Goal: Task Accomplishment & Management: Complete application form

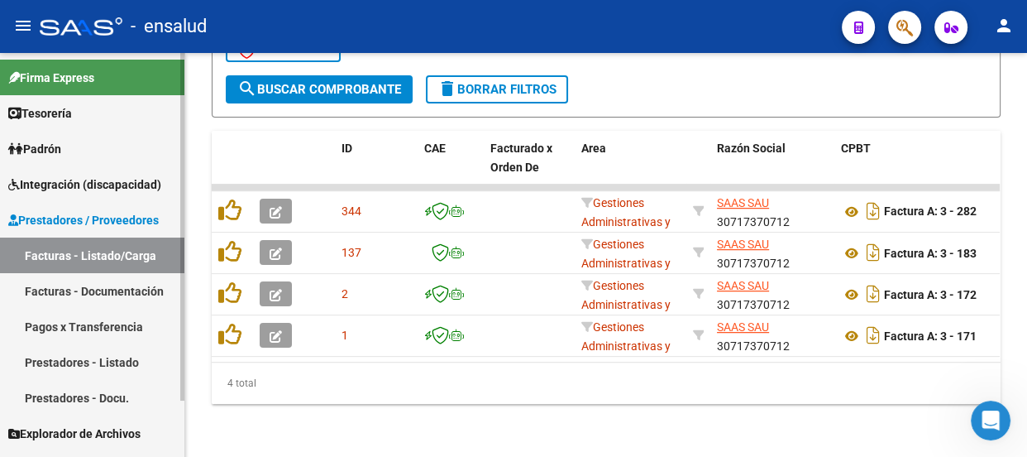
scroll to position [739, 0]
click at [56, 143] on span "Padrón" at bounding box center [34, 149] width 53 height 18
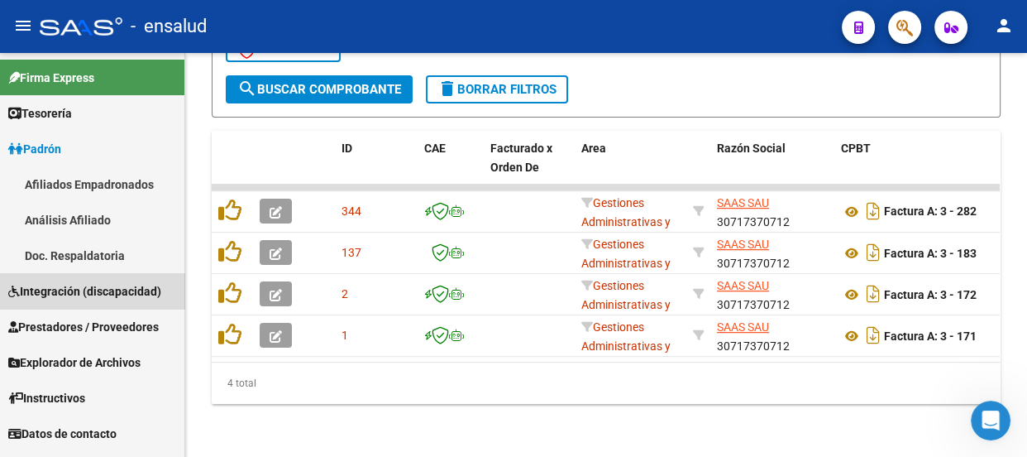
click at [105, 295] on span "Integración (discapacidad)" at bounding box center [84, 291] width 153 height 18
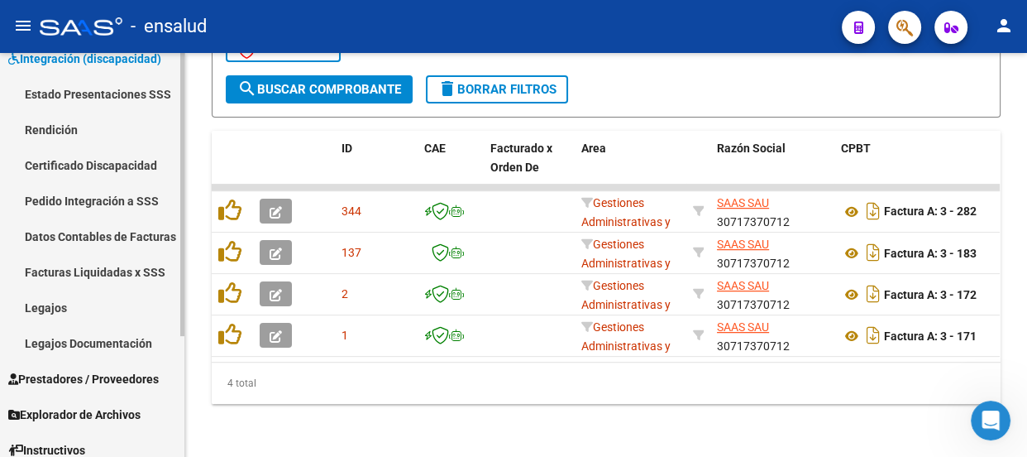
scroll to position [150, 0]
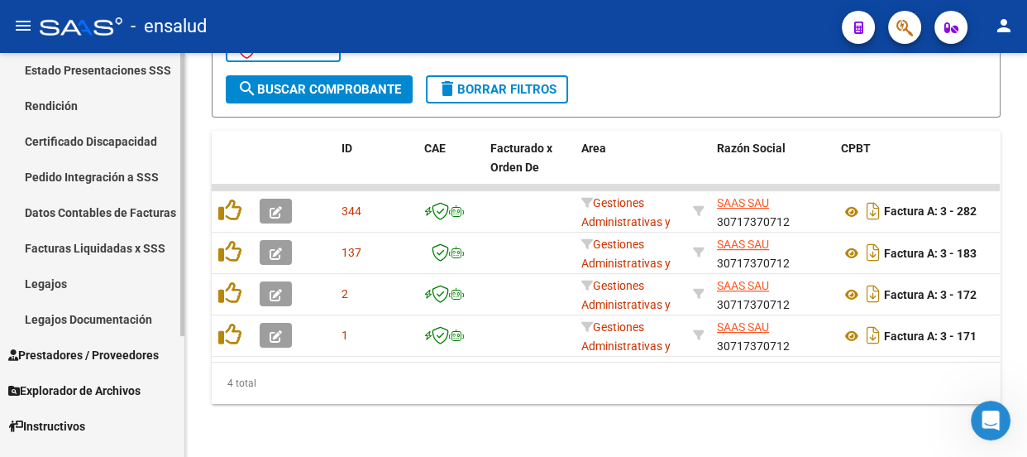
click at [60, 279] on link "Legajos" at bounding box center [92, 284] width 184 height 36
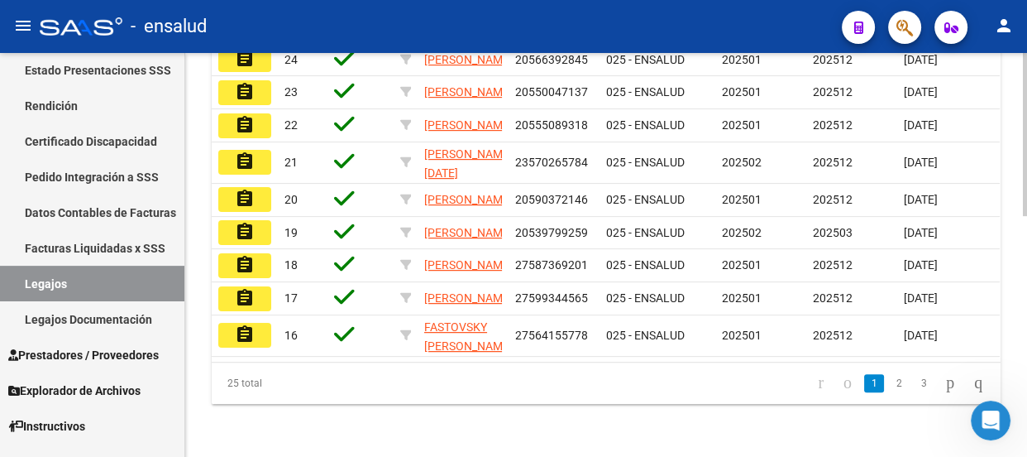
scroll to position [526, 0]
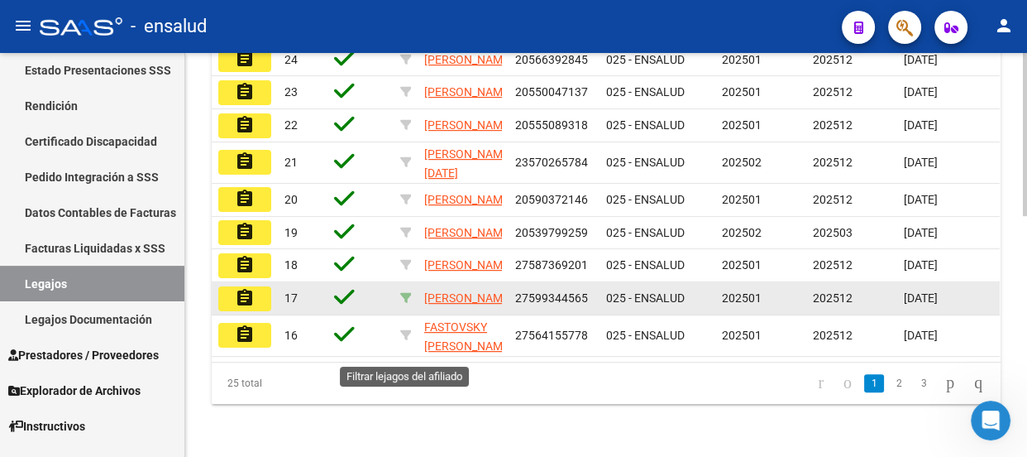
click at [407, 304] on icon at bounding box center [406, 298] width 12 height 12
type input "27599344565"
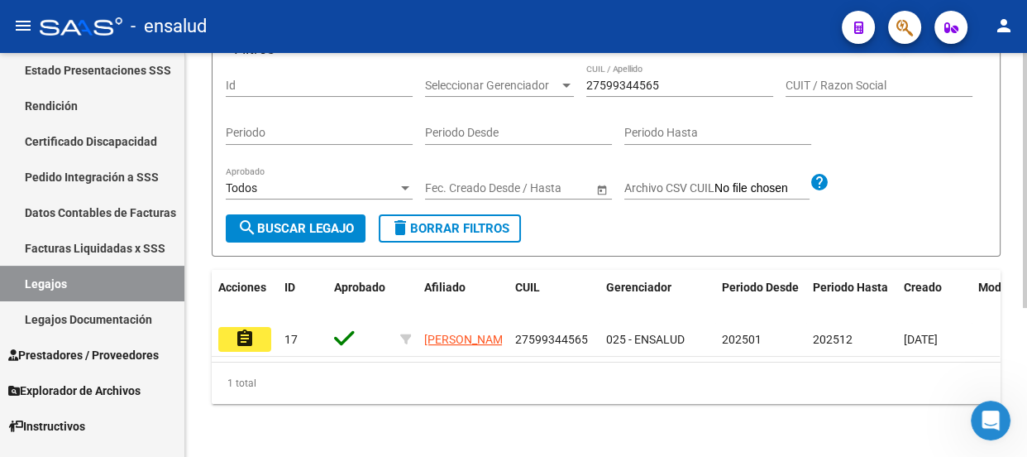
scroll to position [234, 0]
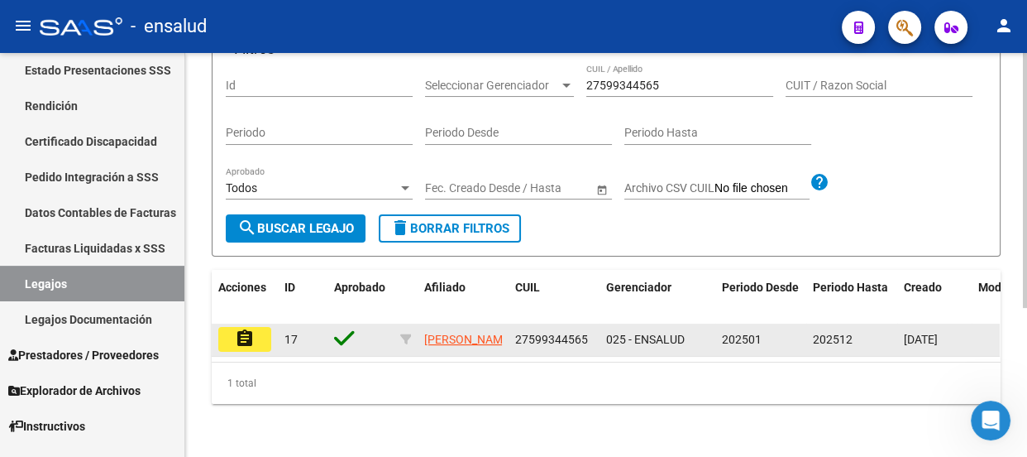
click at [245, 328] on mat-icon "assignment" at bounding box center [245, 338] width 20 height 20
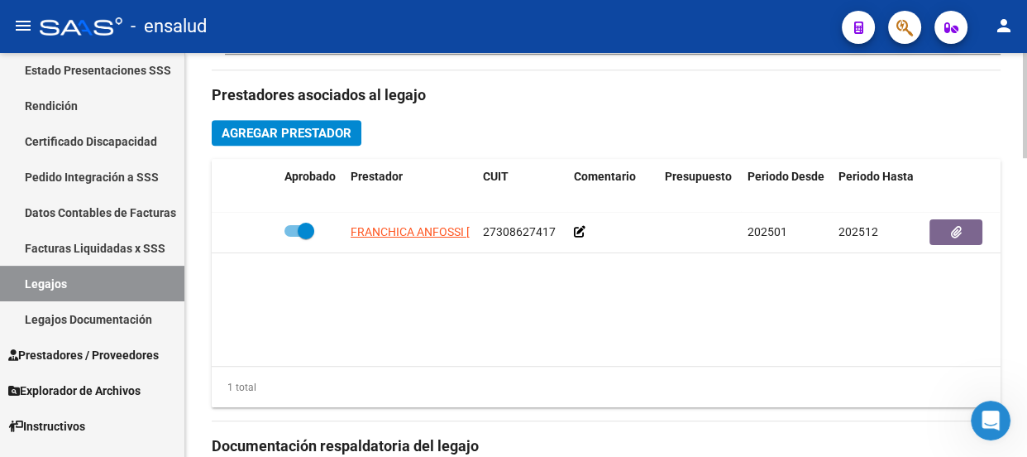
scroll to position [752, 0]
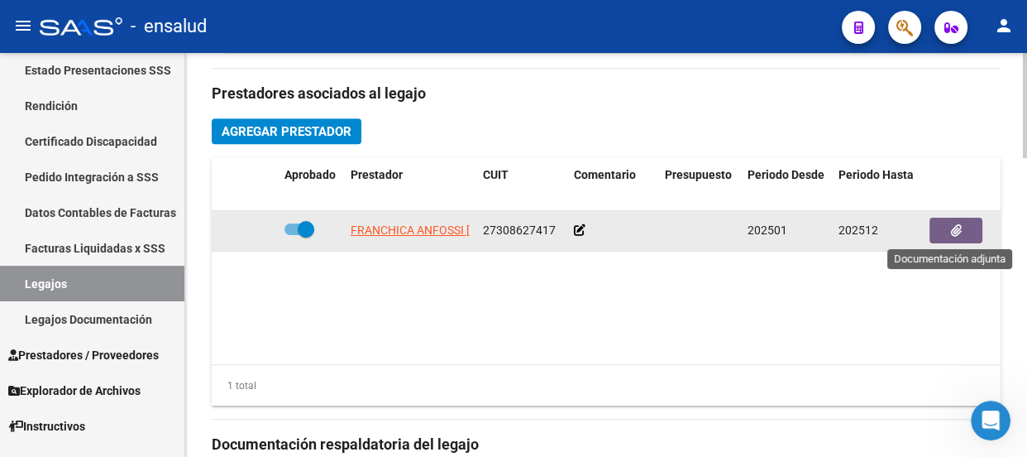
click at [959, 232] on icon "button" at bounding box center [956, 230] width 11 height 12
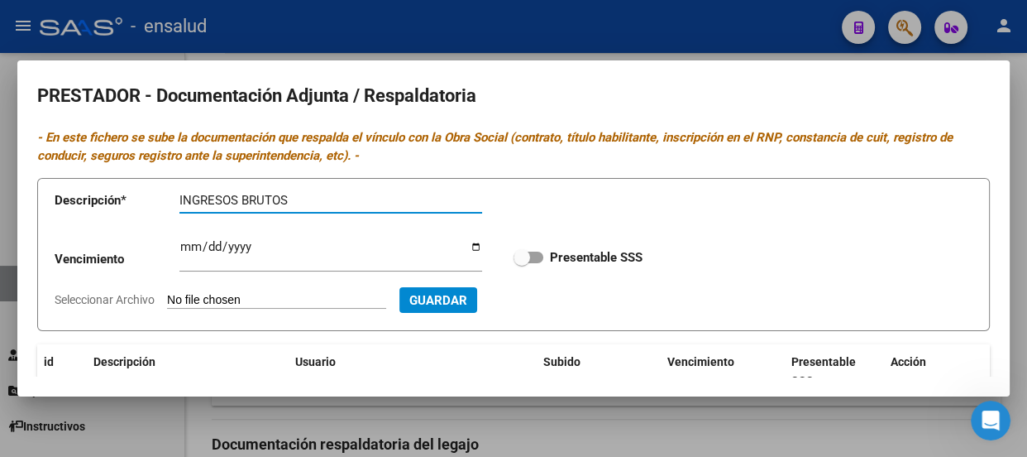
type input "INGRESOS BRUTOS"
click at [227, 294] on input "Seleccionar Archivo" at bounding box center [276, 301] width 219 height 16
type input "C:\fakepath\FRANCHICA INGRESOS BRUTOS.pdf"
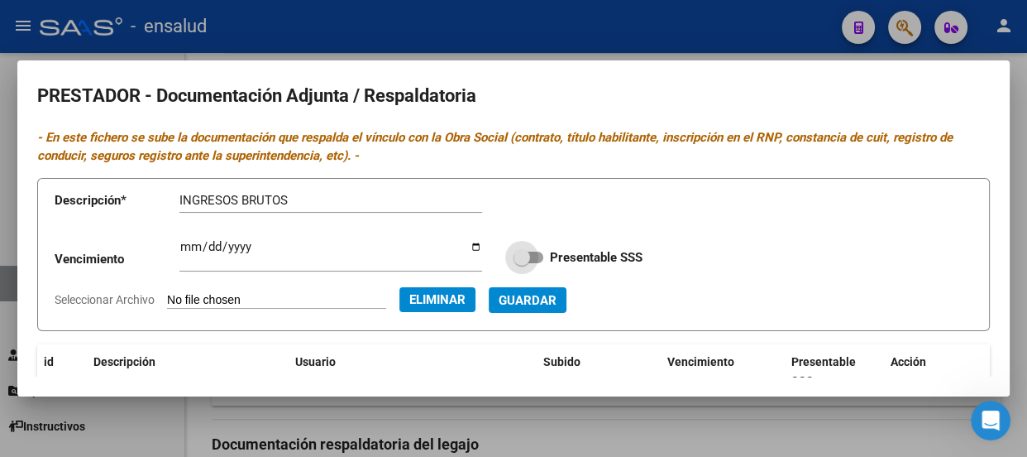
click at [531, 257] on span at bounding box center [529, 257] width 30 height 12
click at [522, 263] on input "Presentable SSS" at bounding box center [521, 263] width 1 height 1
checkbox input "true"
click at [557, 304] on span "Guardar" at bounding box center [528, 300] width 58 height 15
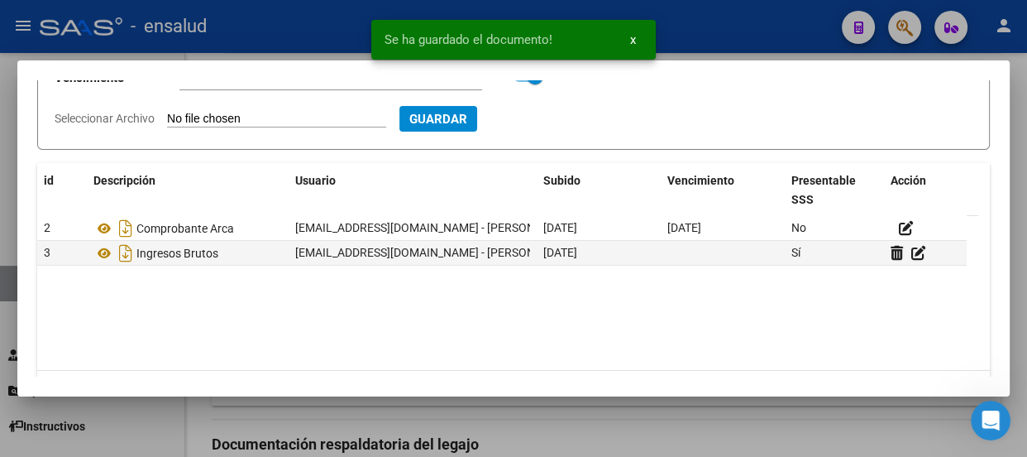
scroll to position [225, 0]
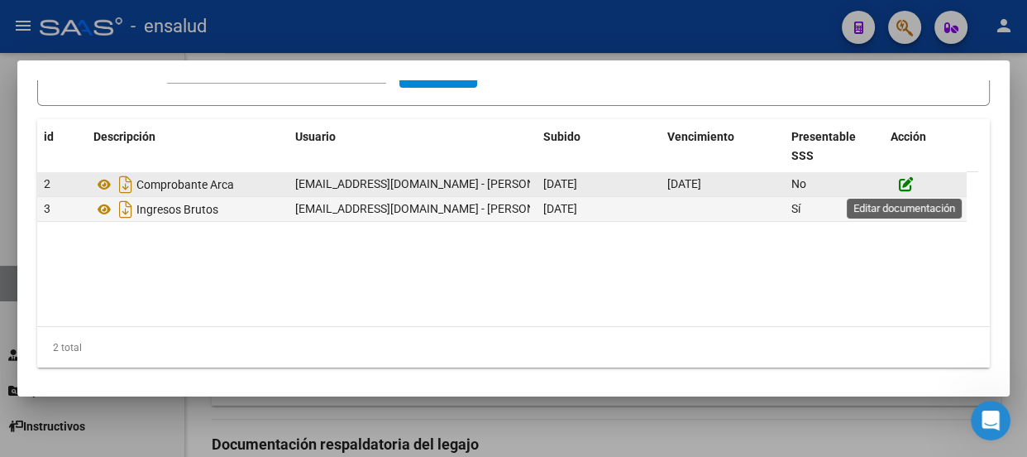
click at [905, 181] on icon at bounding box center [906, 184] width 15 height 16
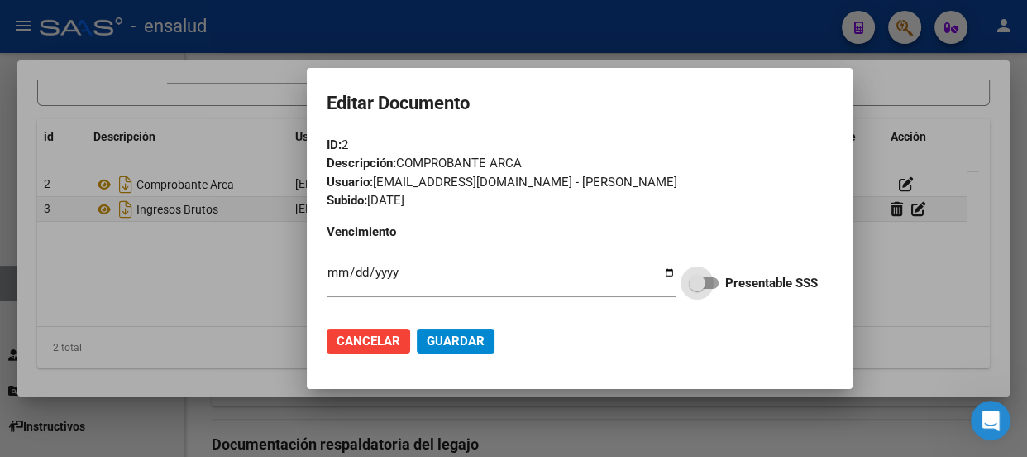
click at [713, 281] on span at bounding box center [704, 283] width 30 height 12
click at [697, 289] on input "Presentable SSS" at bounding box center [696, 289] width 1 height 1
checkbox input "true"
click at [471, 340] on span "Guardar" at bounding box center [456, 340] width 58 height 15
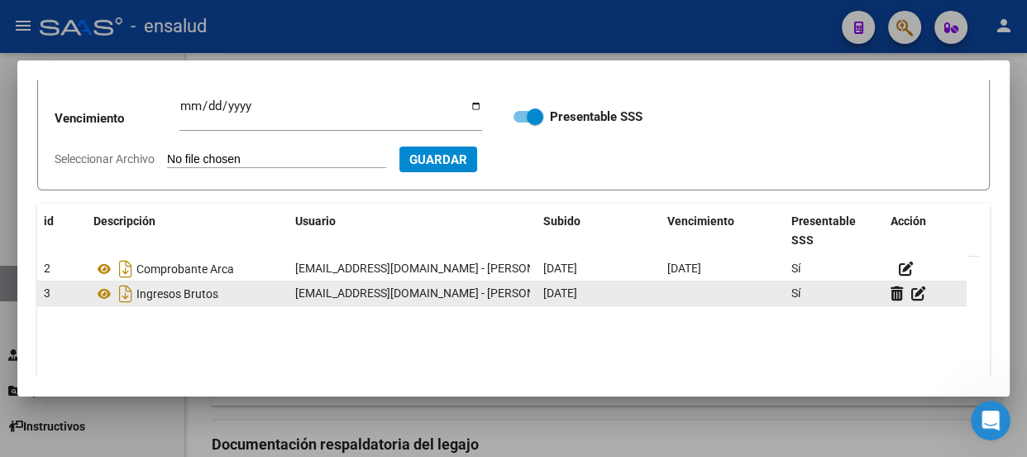
scroll to position [0, 0]
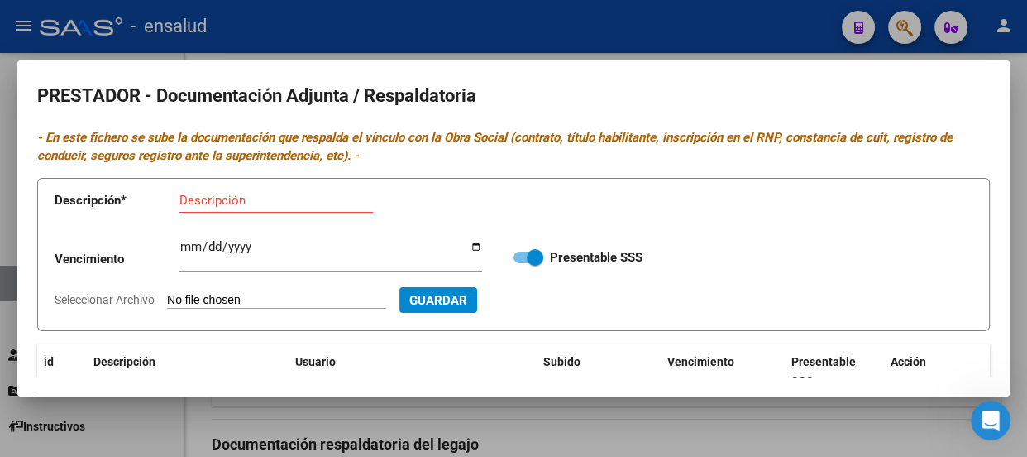
click at [189, 204] on input "Descripción" at bounding box center [276, 200] width 194 height 15
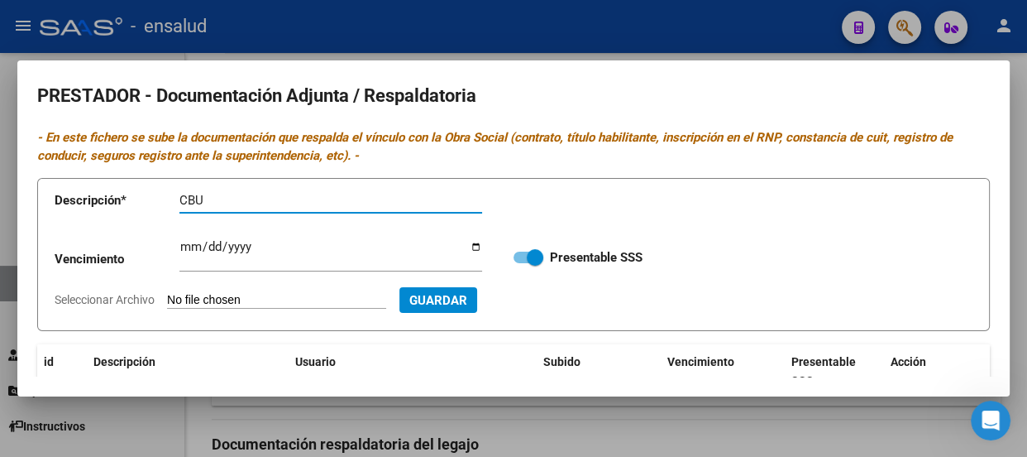
type input "CBU"
click at [241, 304] on input "Seleccionar Archivo" at bounding box center [276, 301] width 219 height 16
type input "C:\fakepath\FRANCHICA CBU.pdf"
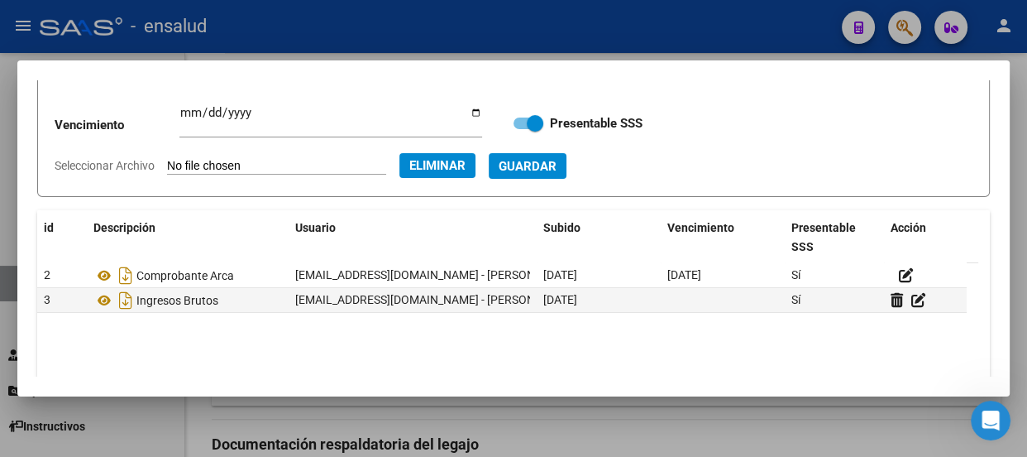
scroll to position [150, 0]
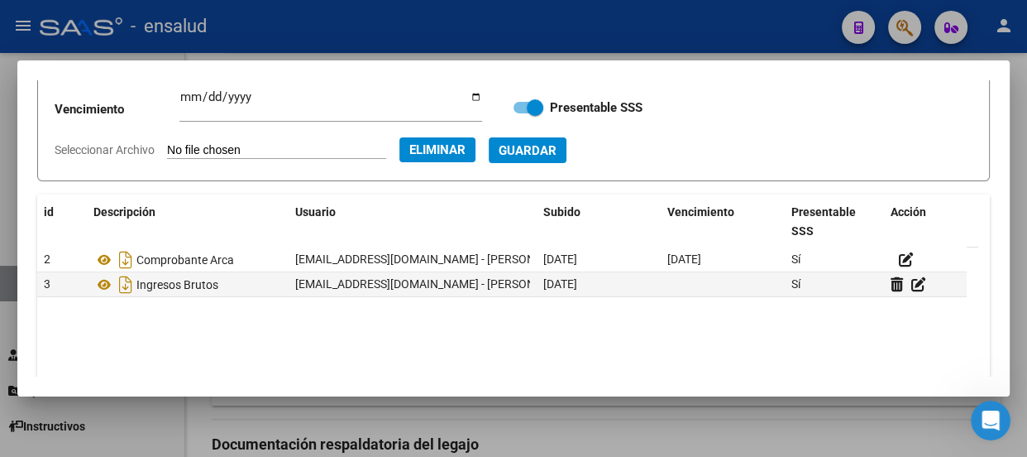
click at [557, 150] on span "Guardar" at bounding box center [528, 150] width 58 height 15
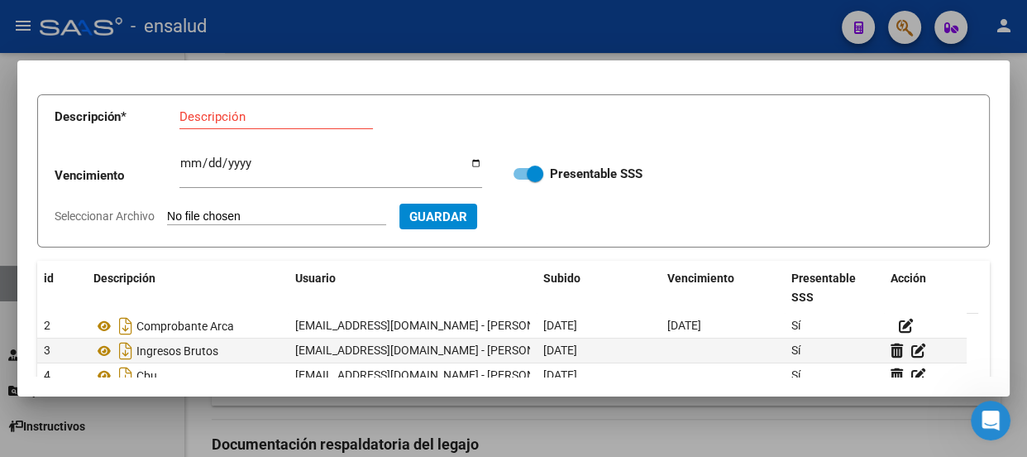
scroll to position [0, 0]
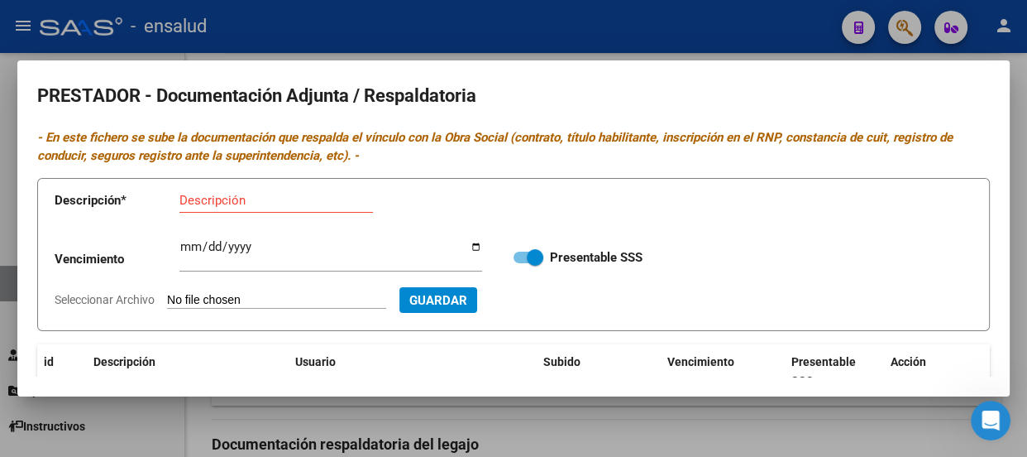
click at [202, 200] on input "Descripción" at bounding box center [276, 200] width 194 height 15
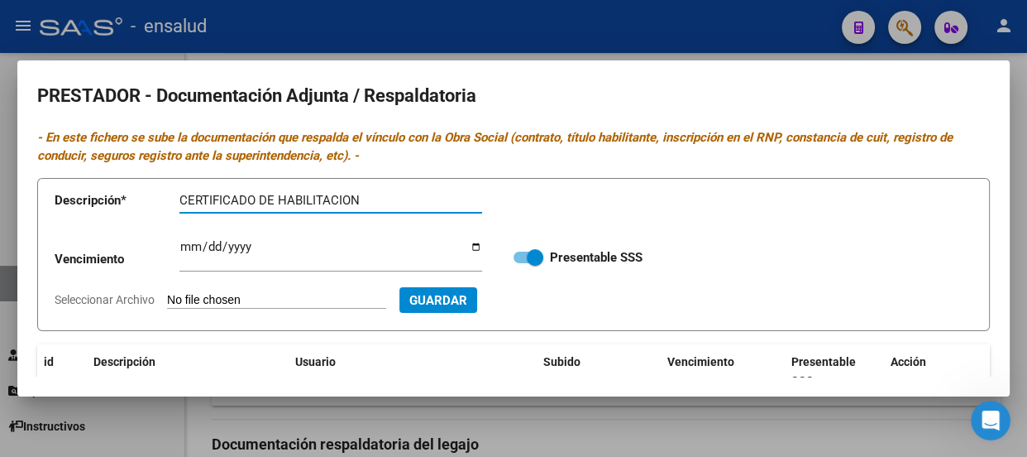
type input "CERTIFICADO DE HABILITACION"
click at [256, 298] on input "Seleccionar Archivo" at bounding box center [276, 301] width 219 height 16
type input "C:\fakepath\FRANCHICA CERTIFICADO HABILITACION.pdf"
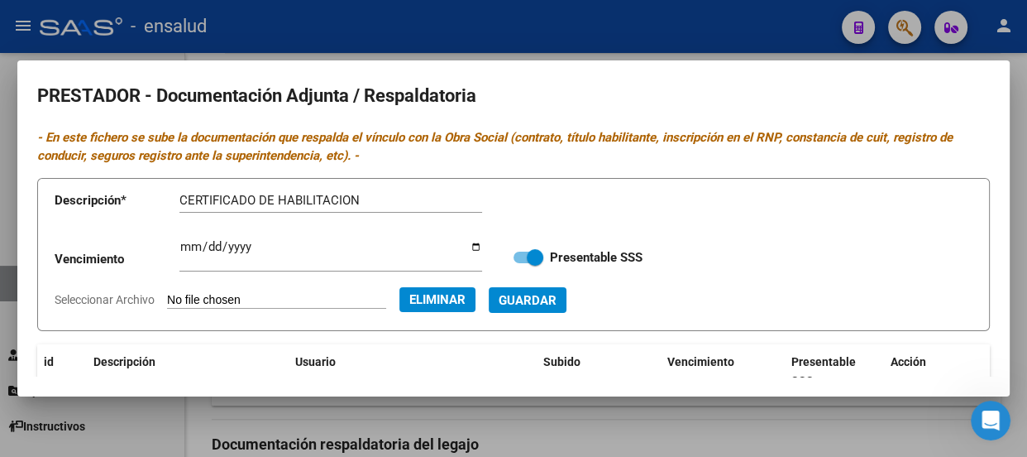
click at [557, 299] on span "Guardar" at bounding box center [528, 300] width 58 height 15
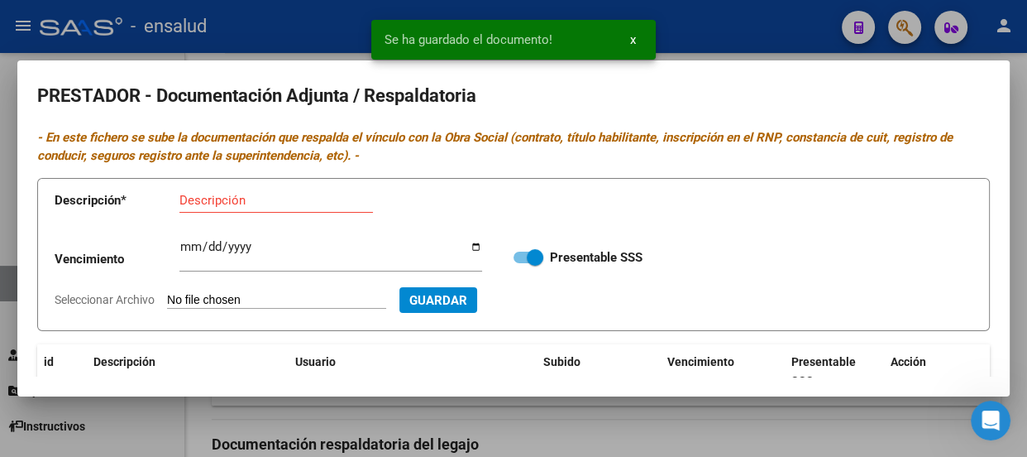
click at [233, 201] on input "Descripción" at bounding box center [276, 200] width 194 height 15
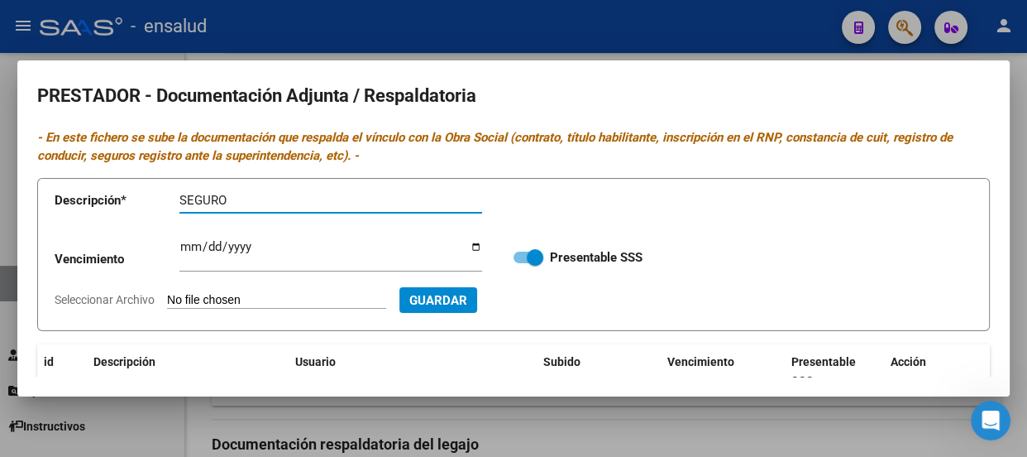
type input "SEGURO"
click at [269, 299] on input "Seleccionar Archivo" at bounding box center [276, 301] width 219 height 16
type input "C:\fakepath\FRANCHICA SEGURO.pdf"
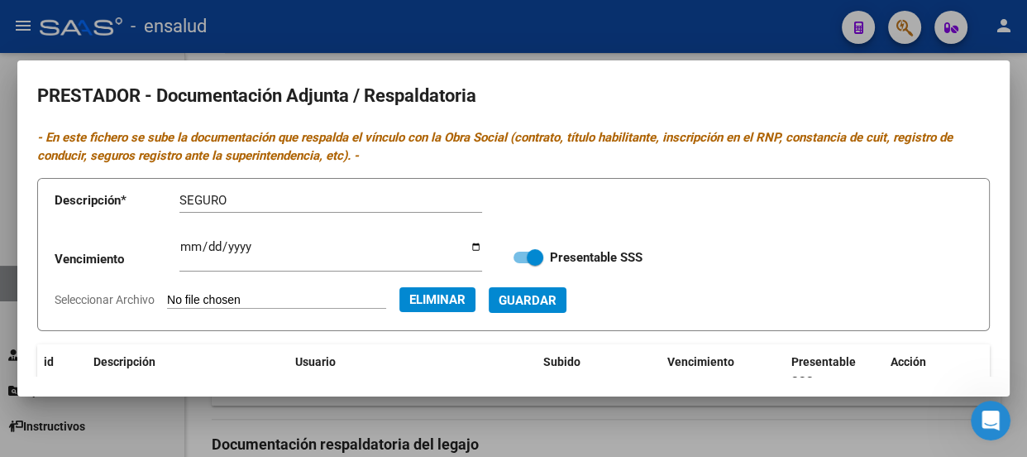
click at [557, 298] on span "Guardar" at bounding box center [528, 300] width 58 height 15
click at [197, 203] on input "Descripción" at bounding box center [276, 200] width 194 height 15
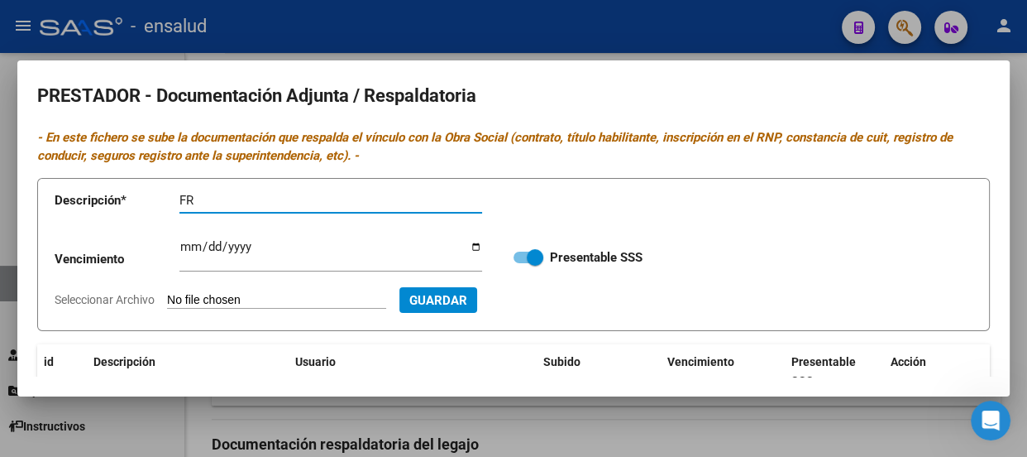
type input "F"
type input "RNP"
click at [191, 244] on input "Ingresar vencimiento" at bounding box center [330, 253] width 303 height 26
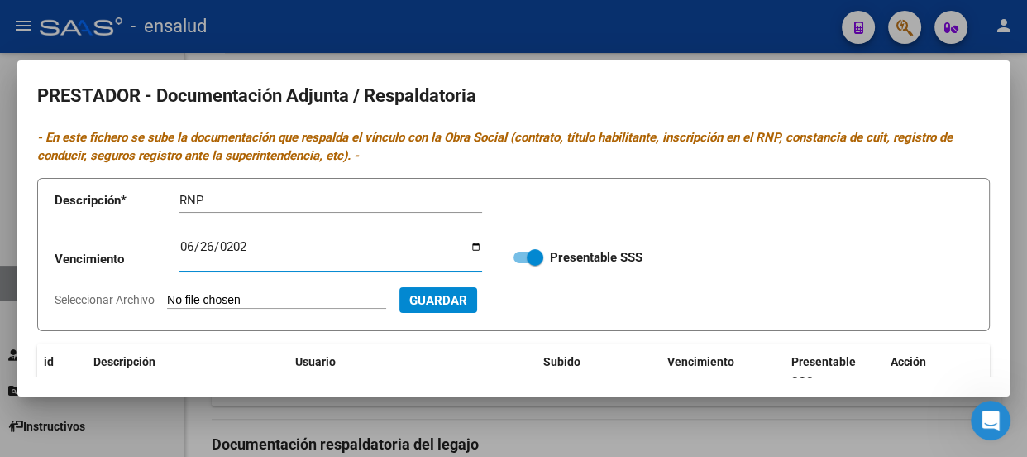
type input "[DATE]"
click at [313, 297] on input "Seleccionar Archivo" at bounding box center [276, 301] width 219 height 16
type input "C:\fakepath\FRANCHICA RNP.pdf"
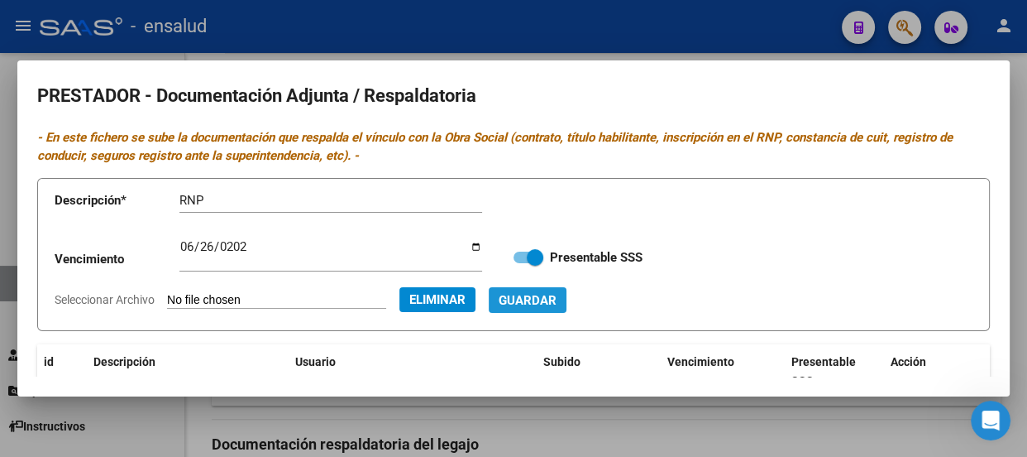
click at [557, 296] on span "Guardar" at bounding box center [528, 300] width 58 height 15
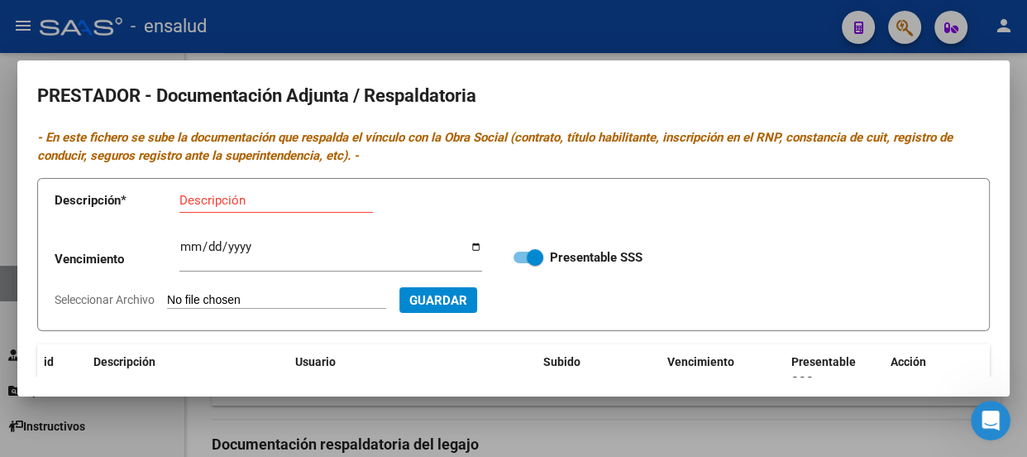
click at [194, 198] on input "Descripción" at bounding box center [276, 200] width 194 height 15
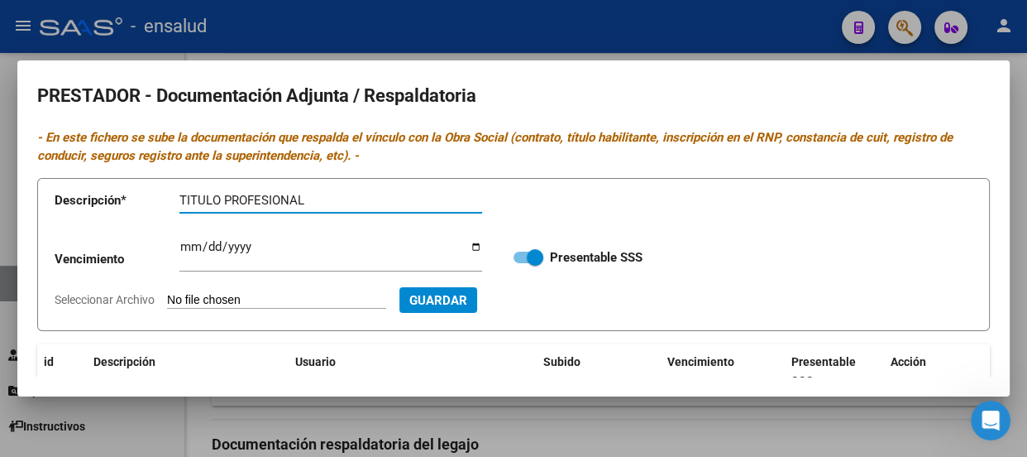
type input "TITULO PROFESIONAL"
click at [251, 302] on input "Seleccionar Archivo" at bounding box center [276, 301] width 219 height 16
type input "C:\fakepath\FRANCHICA TITULO.pdf"
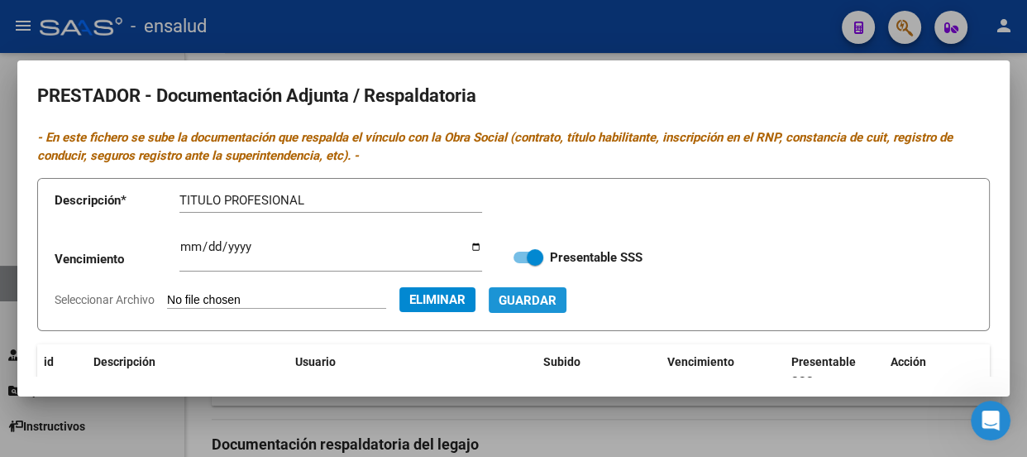
click at [557, 302] on span "Guardar" at bounding box center [528, 300] width 58 height 15
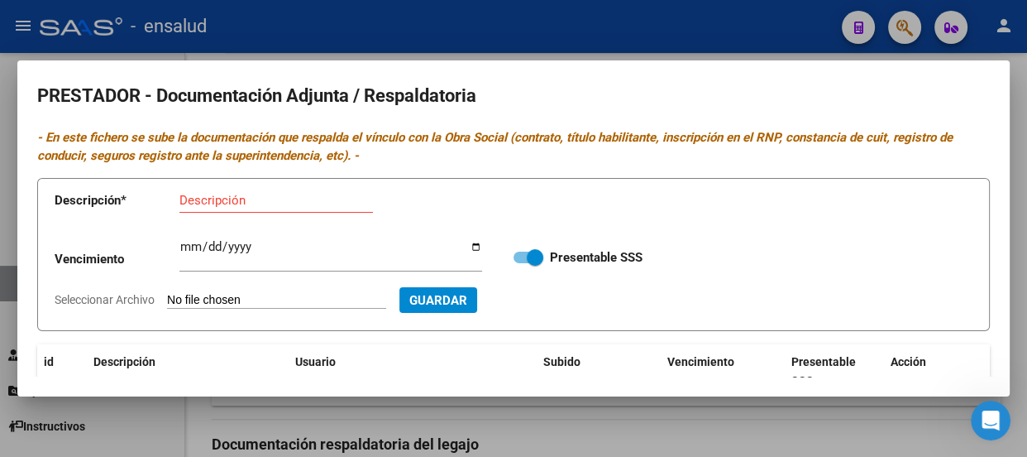
click at [208, 203] on input "Descripción" at bounding box center [276, 200] width 194 height 15
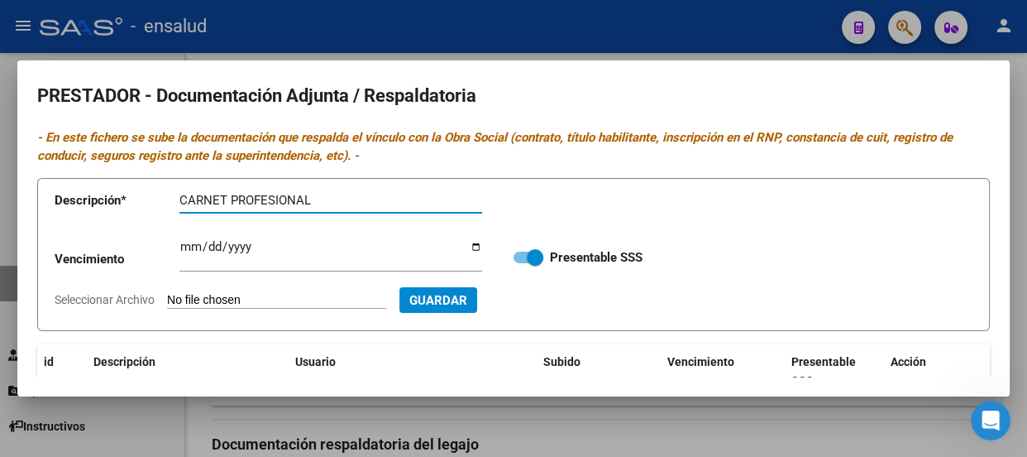
type input "CARNET PROFESIONAL"
click at [282, 304] on input "Seleccionar Archivo" at bounding box center [276, 301] width 219 height 16
type input "C:\fakepath\FRANCHICA CARNET.pdf"
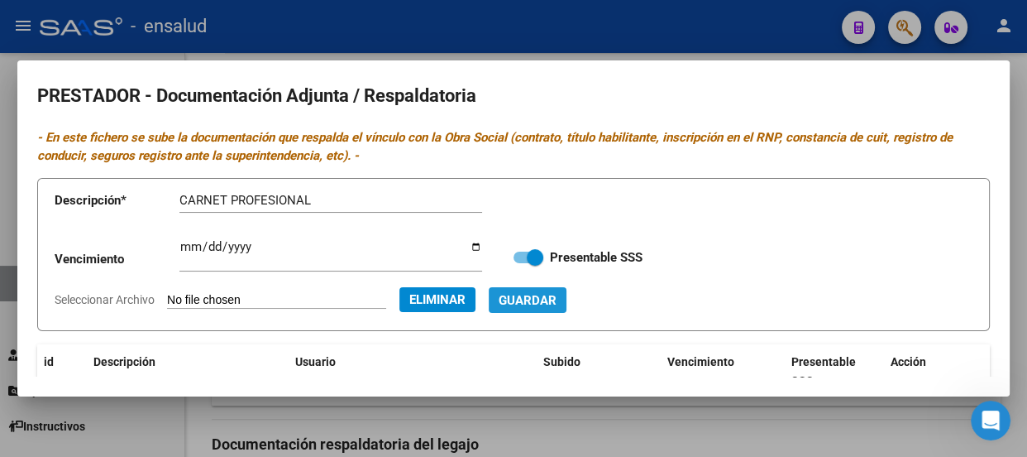
click at [556, 296] on span "Guardar" at bounding box center [528, 300] width 58 height 15
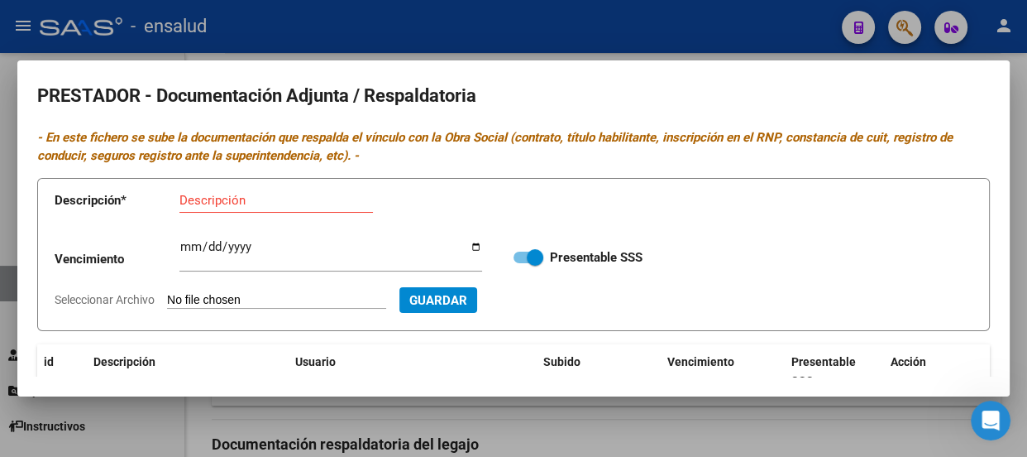
click at [616, 41] on div at bounding box center [513, 228] width 1027 height 457
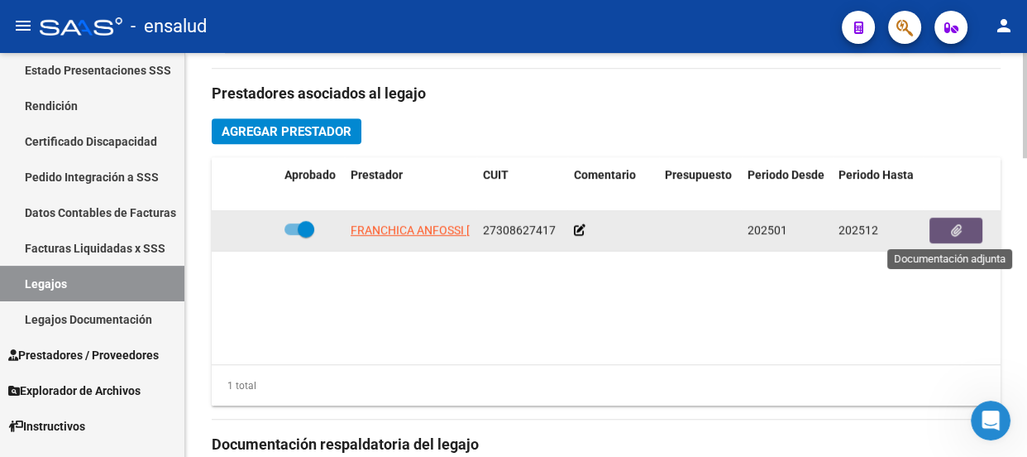
click at [952, 232] on icon "button" at bounding box center [956, 230] width 11 height 12
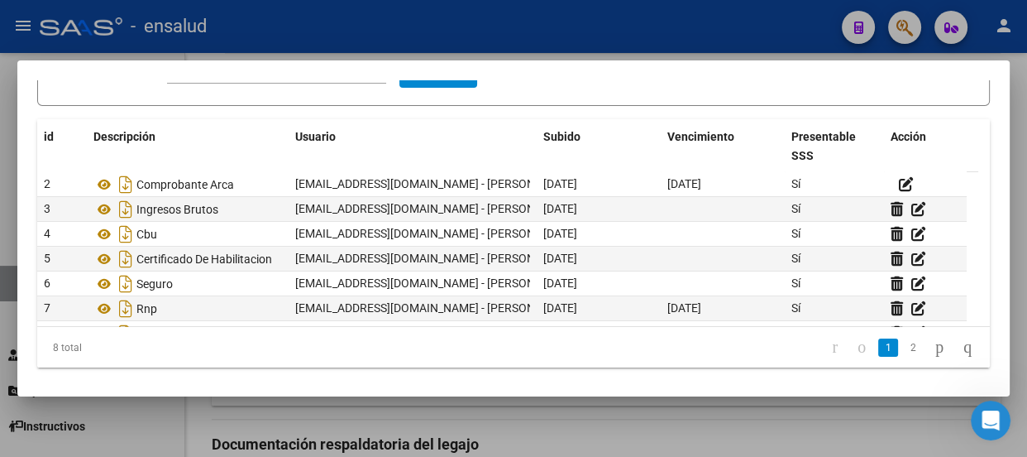
click at [554, 36] on div at bounding box center [513, 228] width 1027 height 457
